Goal: Transaction & Acquisition: Purchase product/service

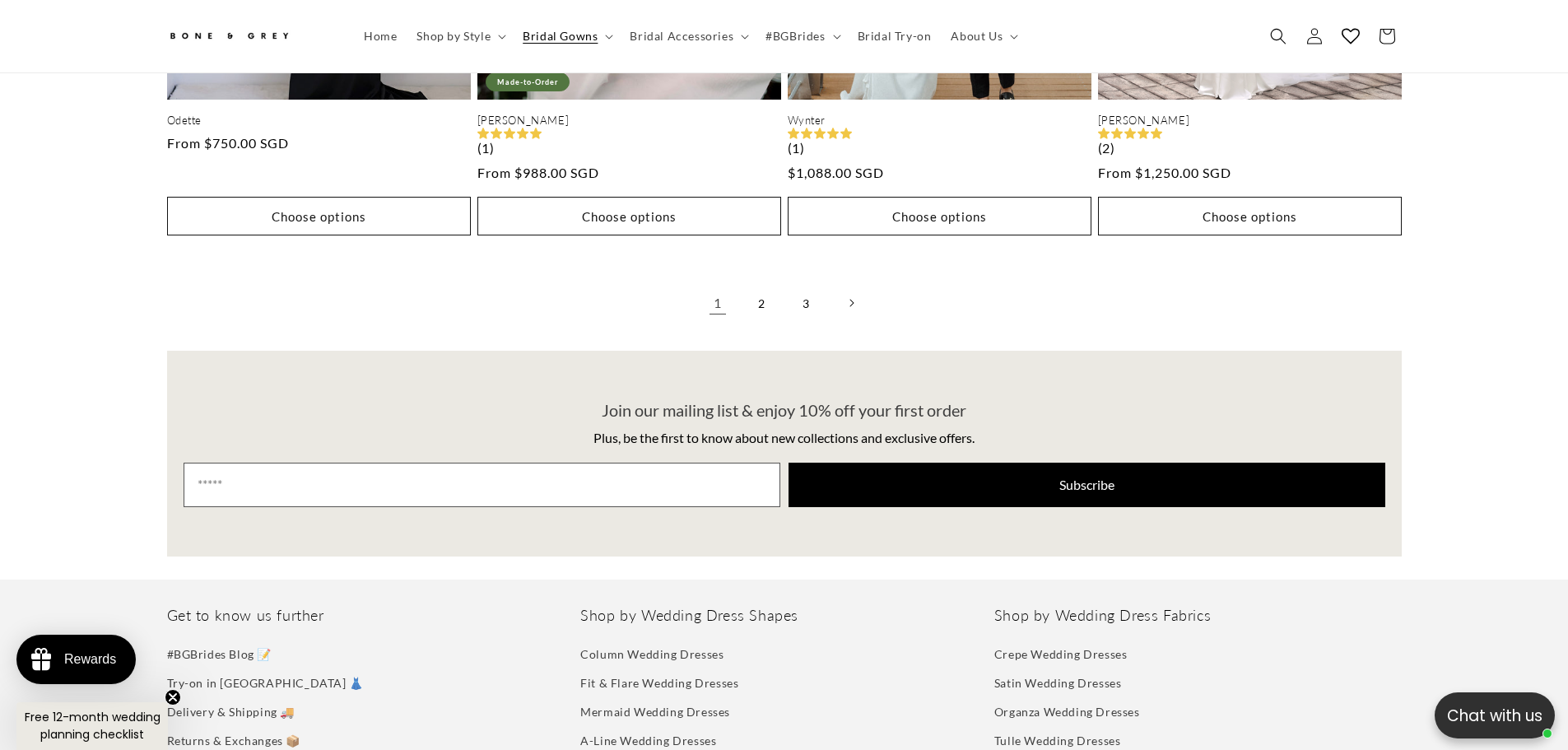
scroll to position [4849, 0]
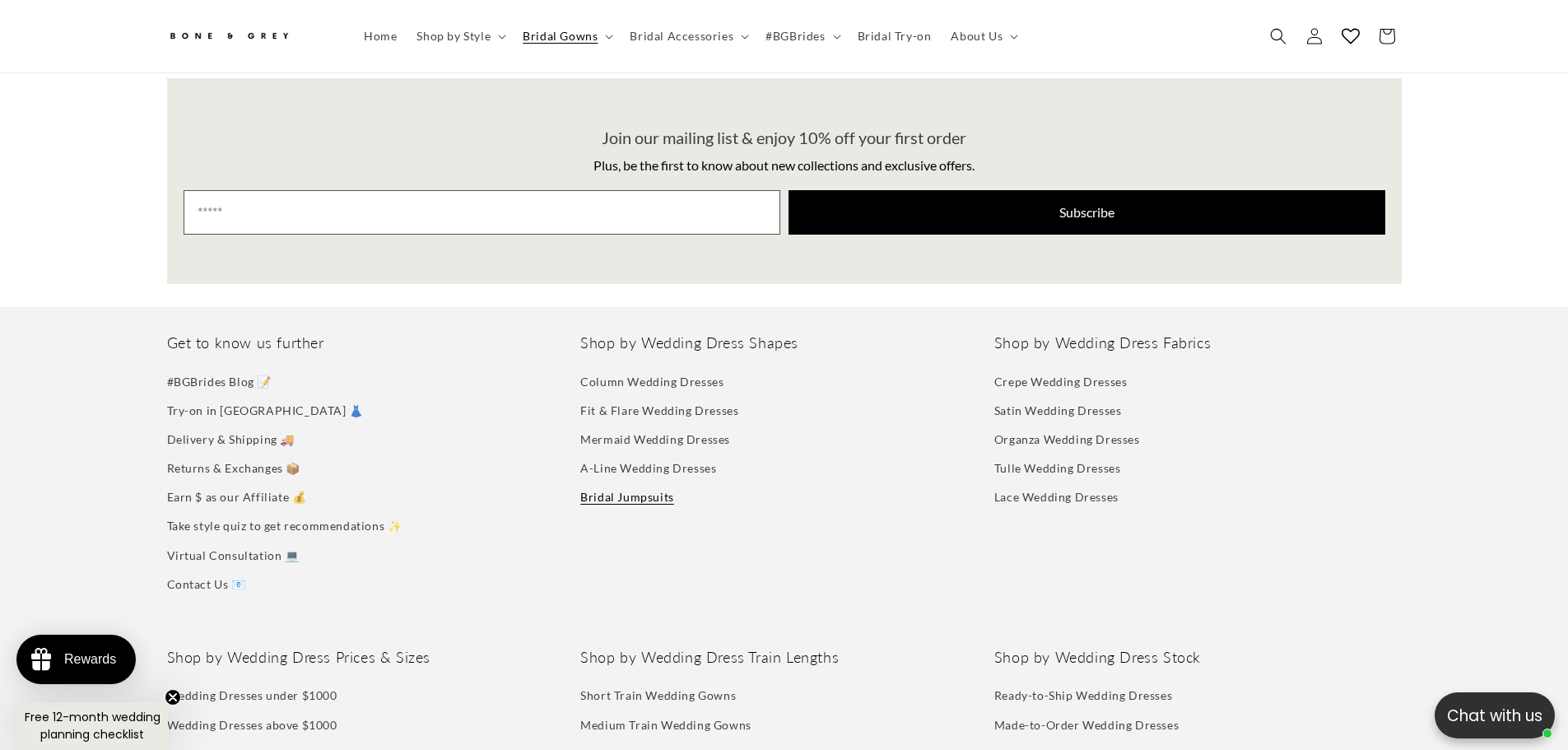
click at [592, 485] on link "Bridal Jumpsuits" at bounding box center [626, 497] width 94 height 29
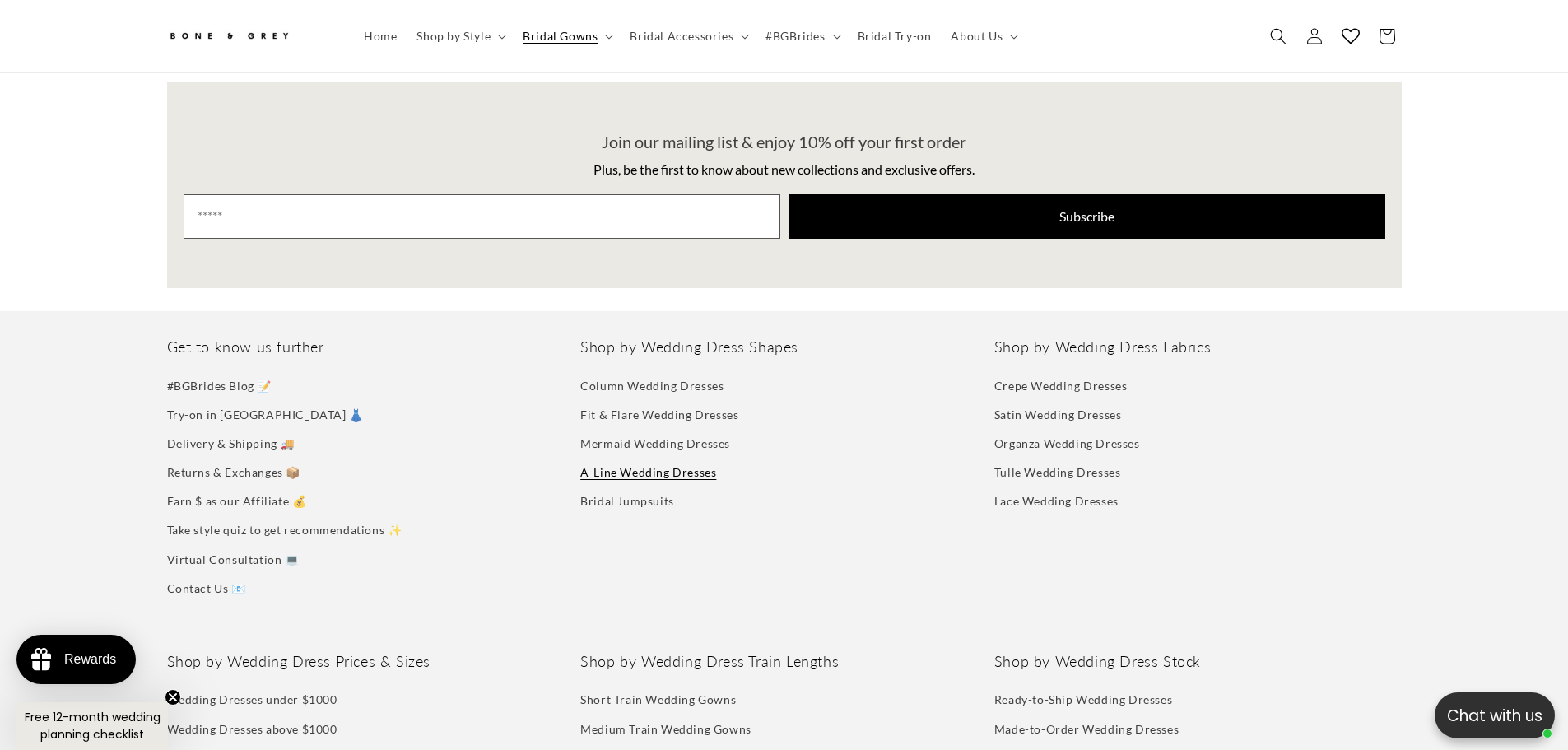
scroll to position [0, 453]
click at [651, 458] on link "A-Line Wedding Dresses" at bounding box center [648, 472] width 136 height 29
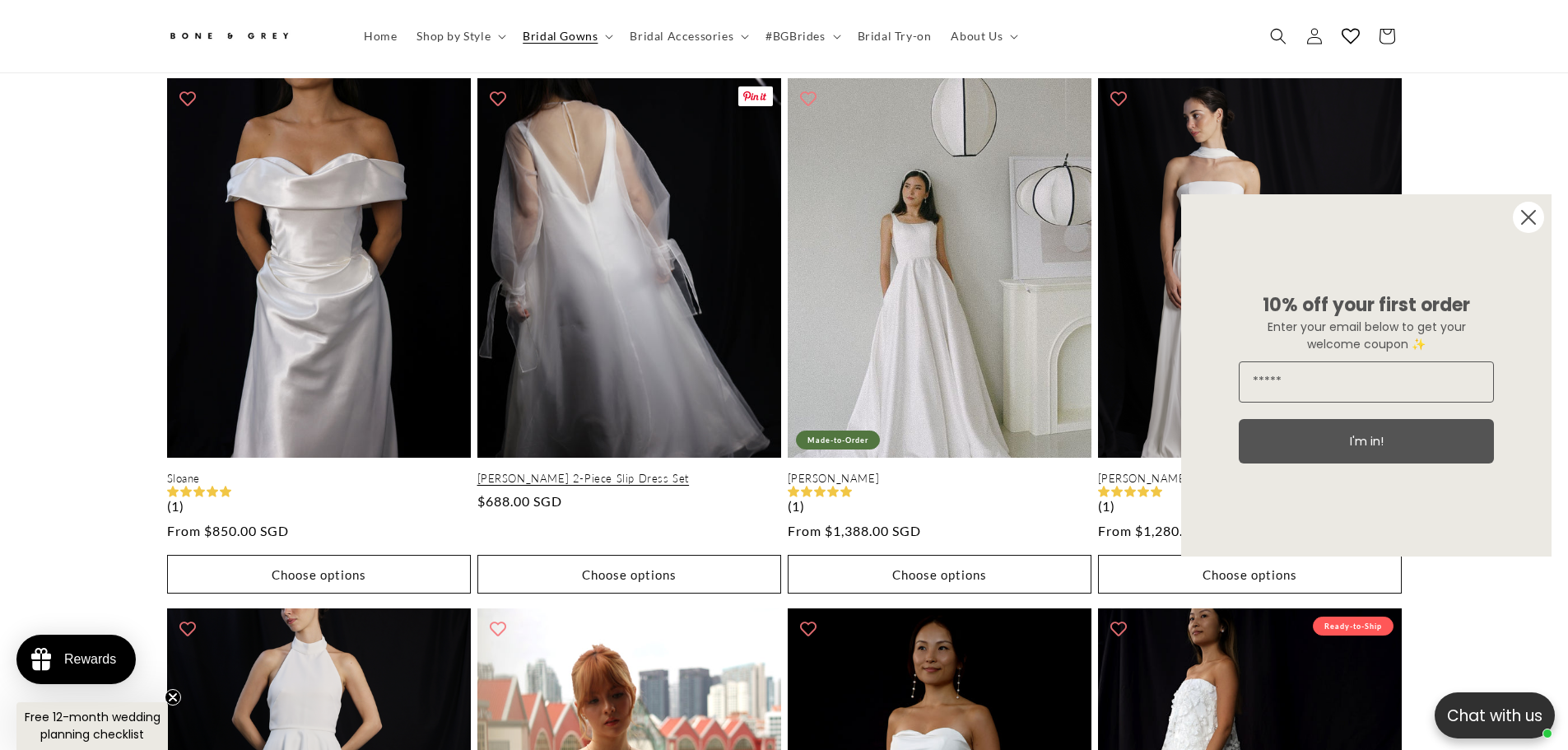
scroll to position [897, 0]
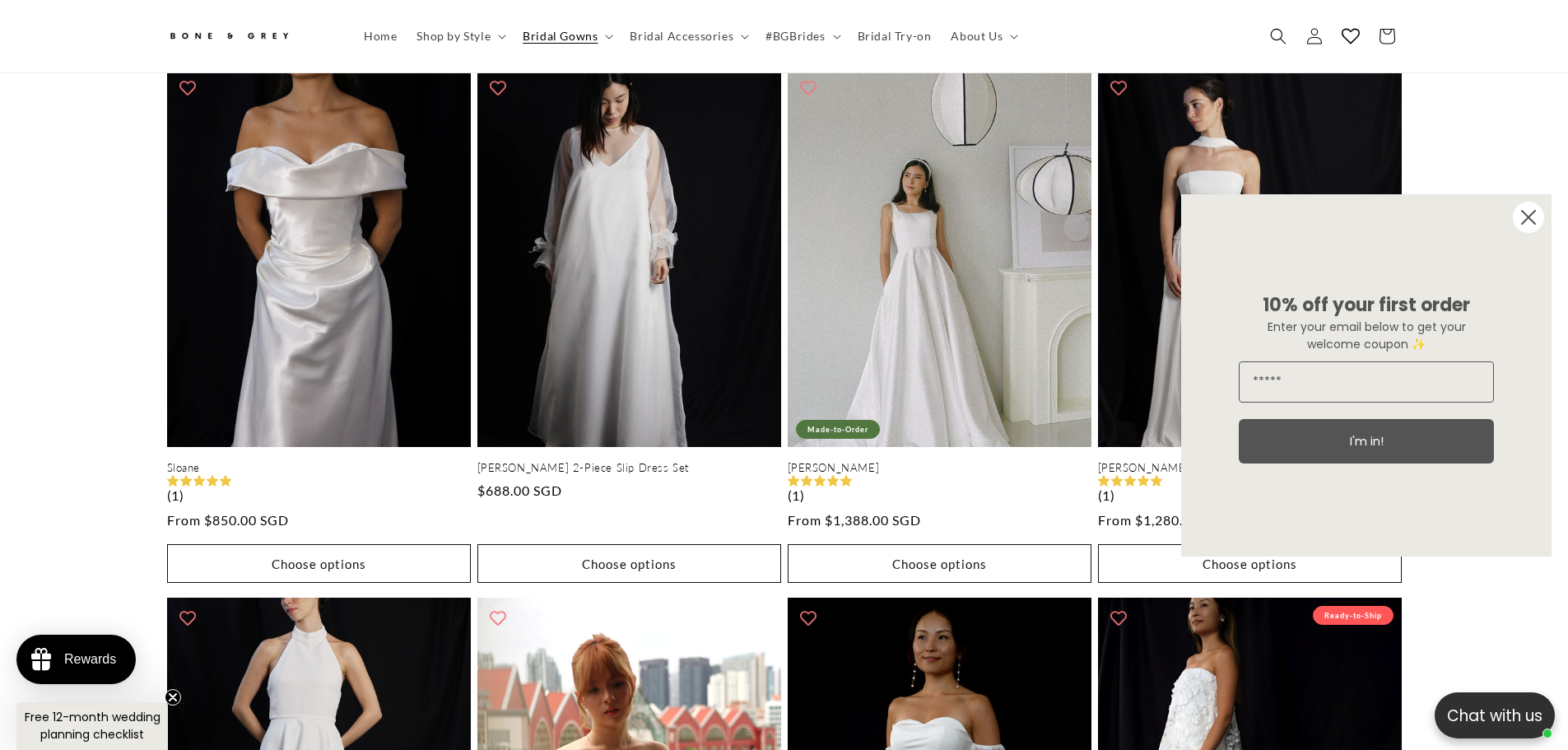
click at [1537, 221] on circle "Close dialog" at bounding box center [1528, 218] width 31 height 31
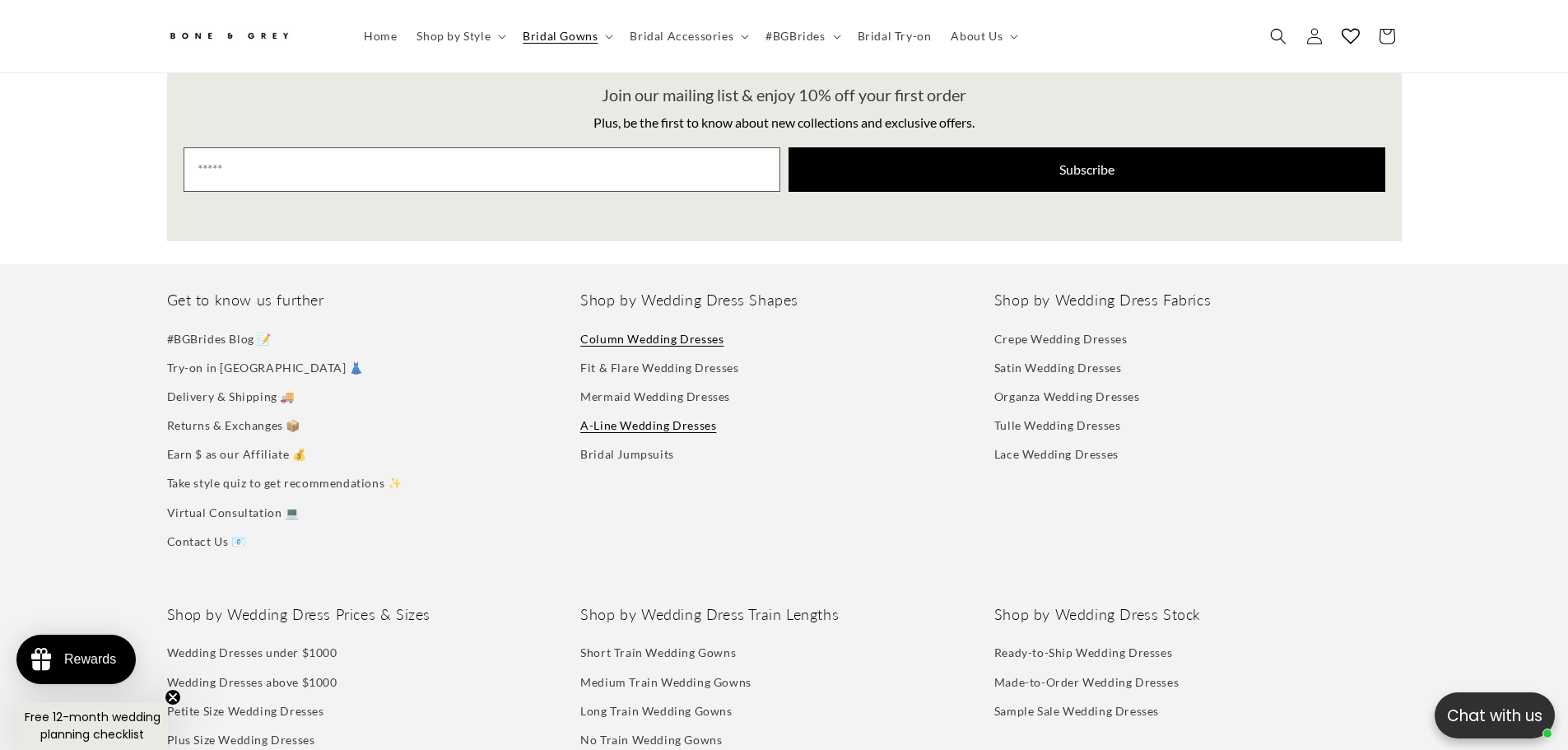
scroll to position [0, 0]
click at [650, 329] on link "Column Wedding Dresses" at bounding box center [651, 341] width 143 height 25
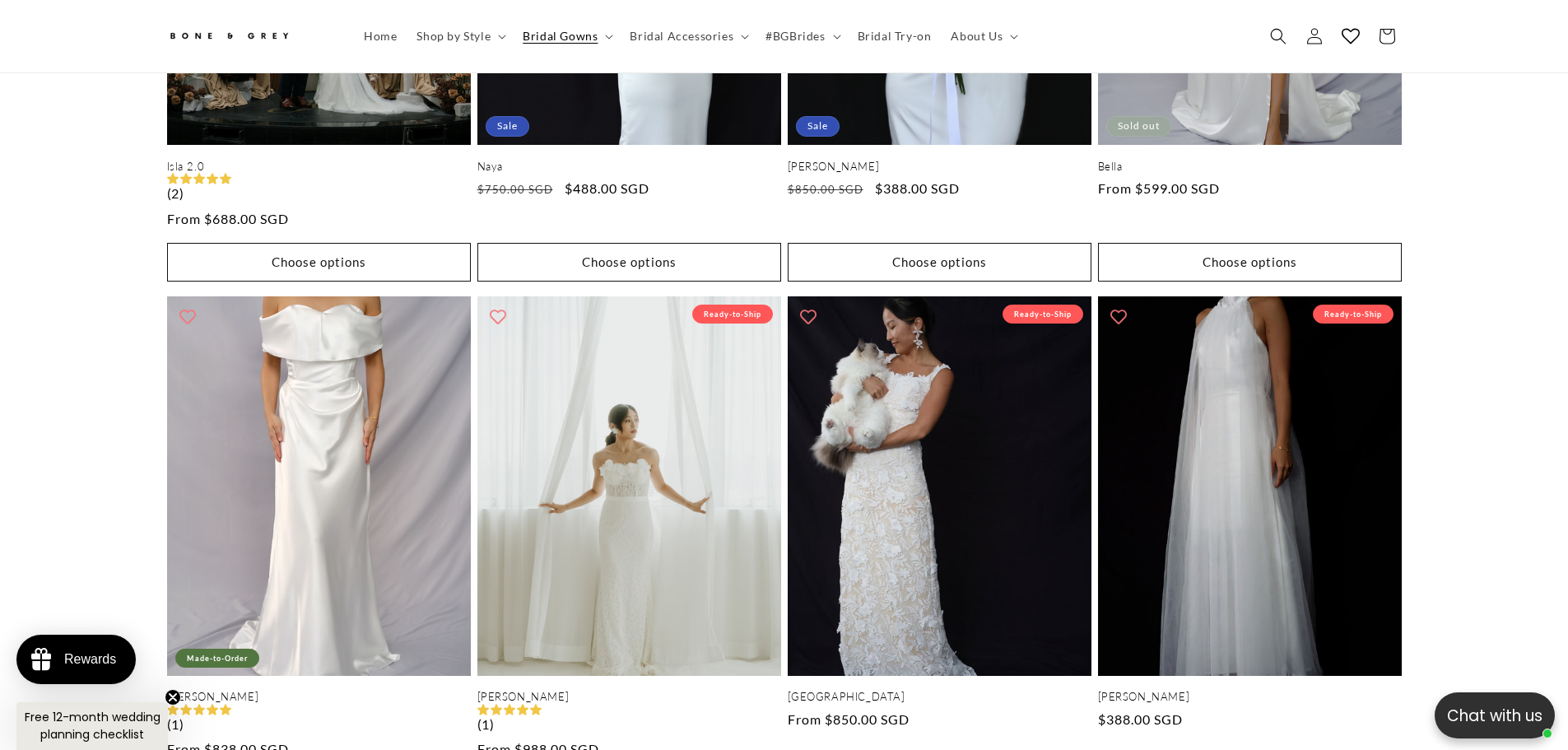
scroll to position [2873, 0]
